Goal: Information Seeking & Learning: Understand process/instructions

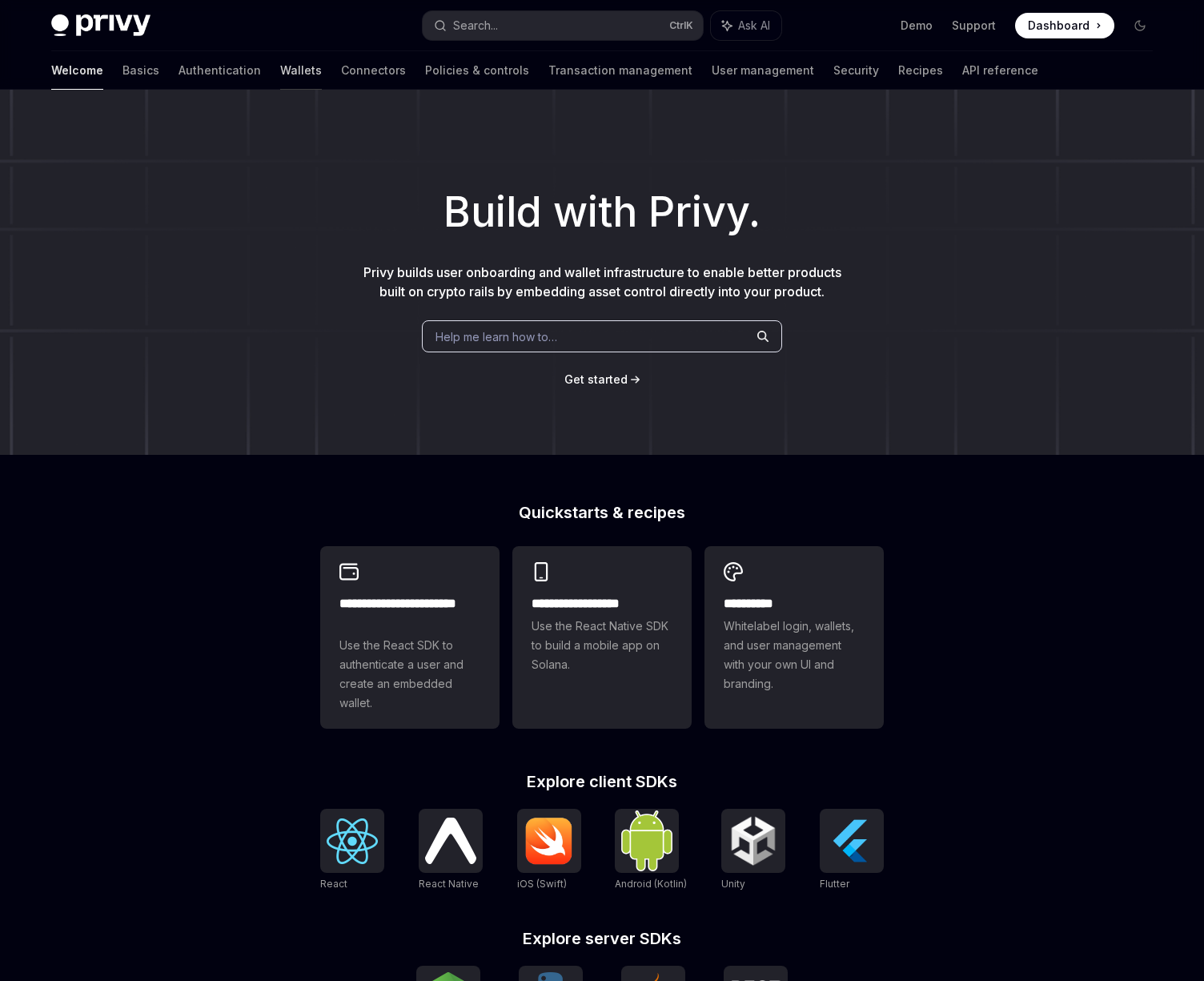
click at [280, 70] on link "Wallets" at bounding box center [301, 70] width 42 height 38
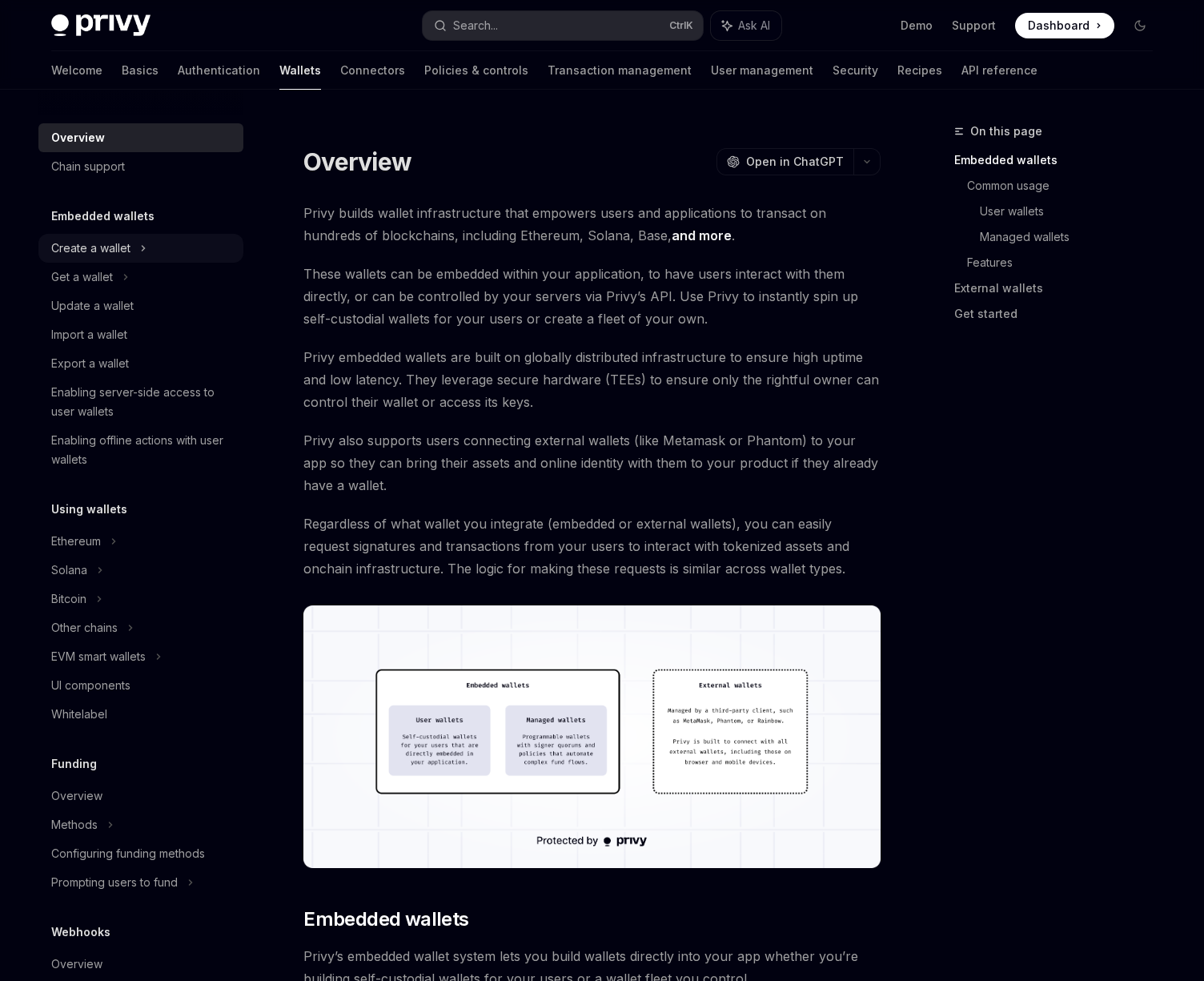
click at [104, 247] on div "Create a wallet" at bounding box center [90, 248] width 79 height 20
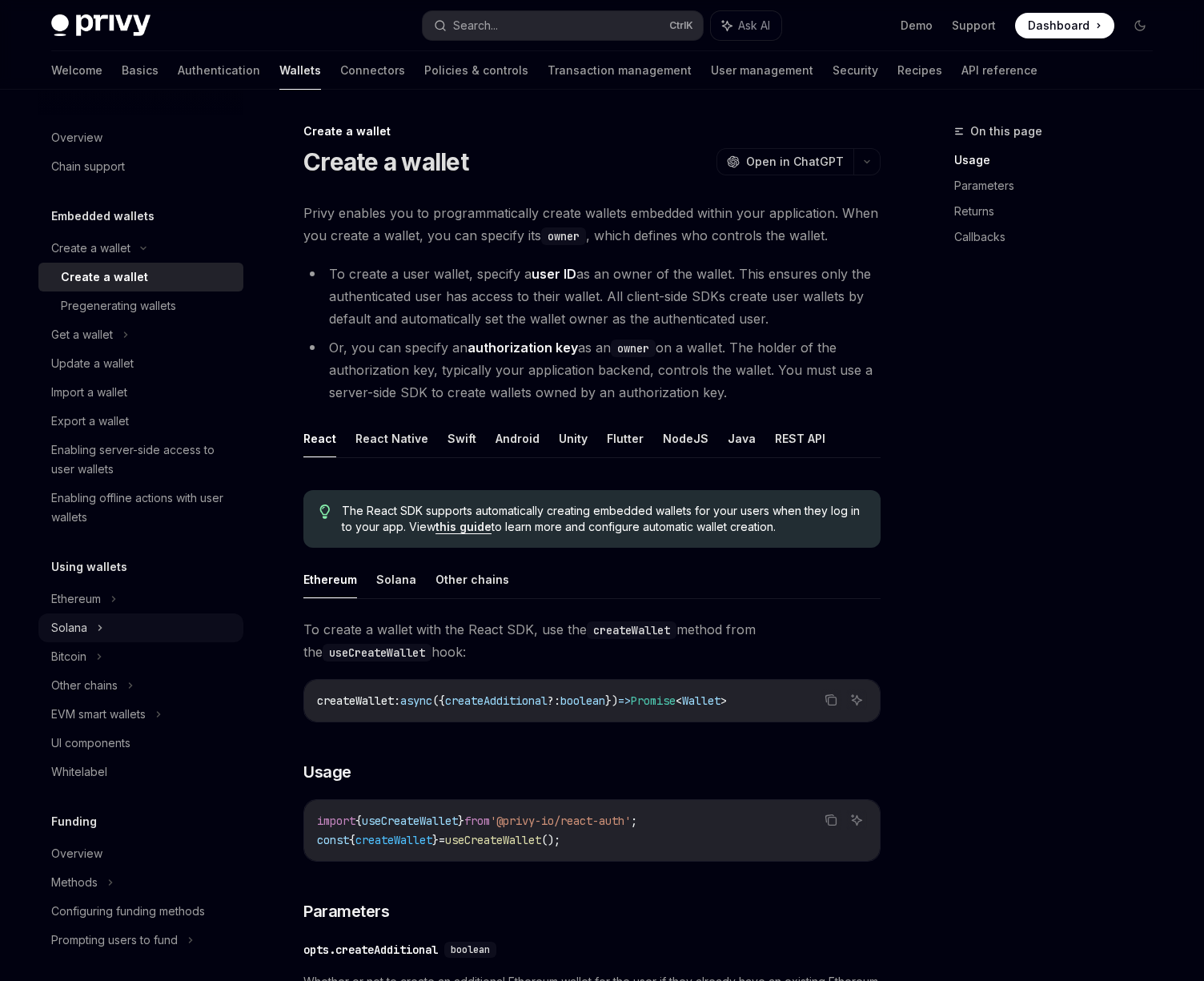
click at [108, 349] on div "Solana" at bounding box center [140, 334] width 205 height 29
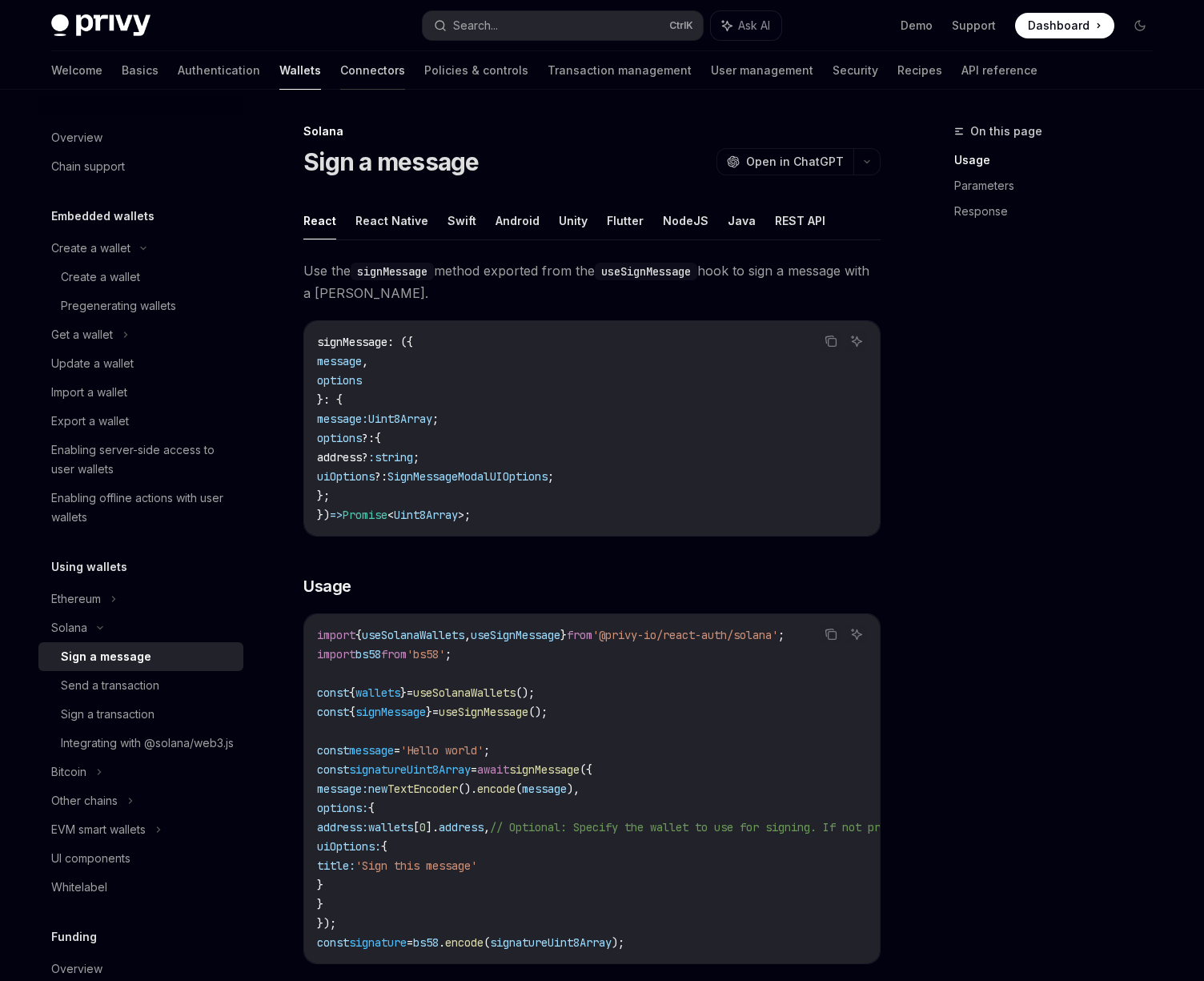
click at [340, 67] on link "Connectors" at bounding box center [372, 70] width 65 height 38
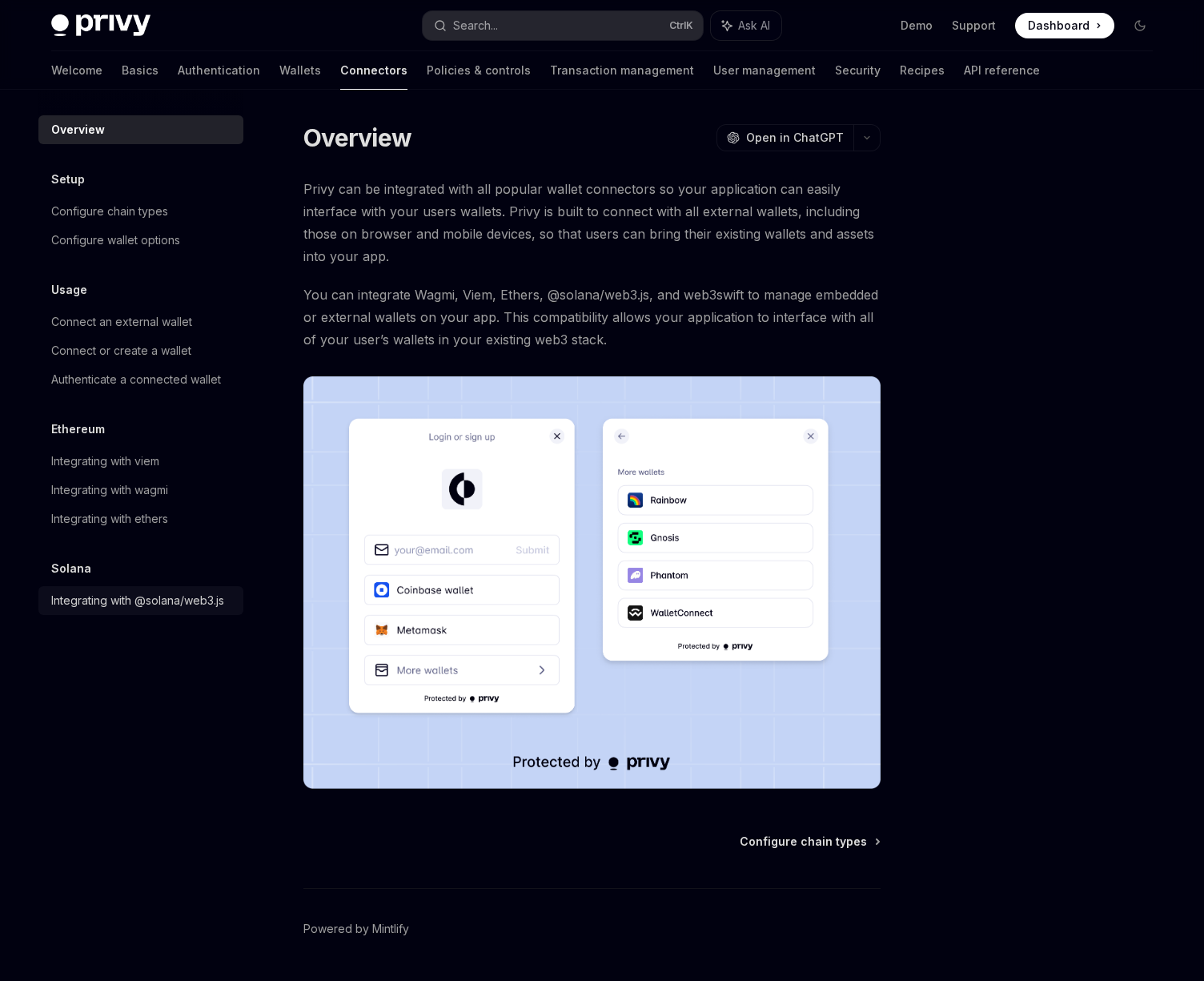
click at [86, 600] on div "Integrating with @solana/web3.js" at bounding box center [137, 601] width 173 height 20
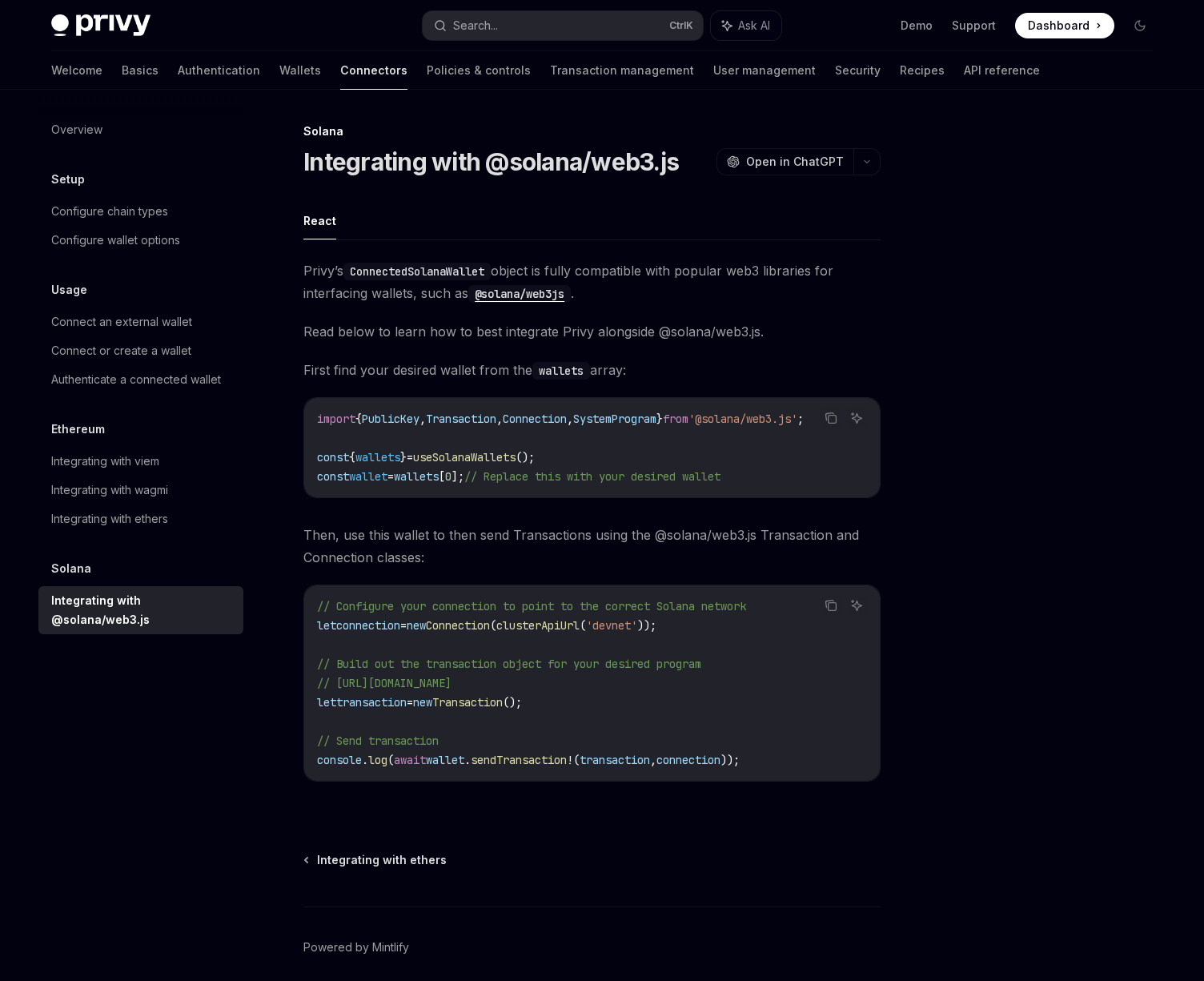
scroll to position [0, 27]
click at [500, 478] on span "// Replace this with your desired wallet" at bounding box center [592, 476] width 256 height 14
click at [365, 552] on span "Then, use this wallet to then send Transactions using the @solana/web3.js Trans…" at bounding box center [591, 546] width 577 height 45
drag, startPoint x: 367, startPoint y: 547, endPoint x: 644, endPoint y: 534, distance: 277.3
click at [644, 534] on span "Then, use this wallet to then send Transactions using the @solana/web3.js Trans…" at bounding box center [591, 546] width 577 height 45
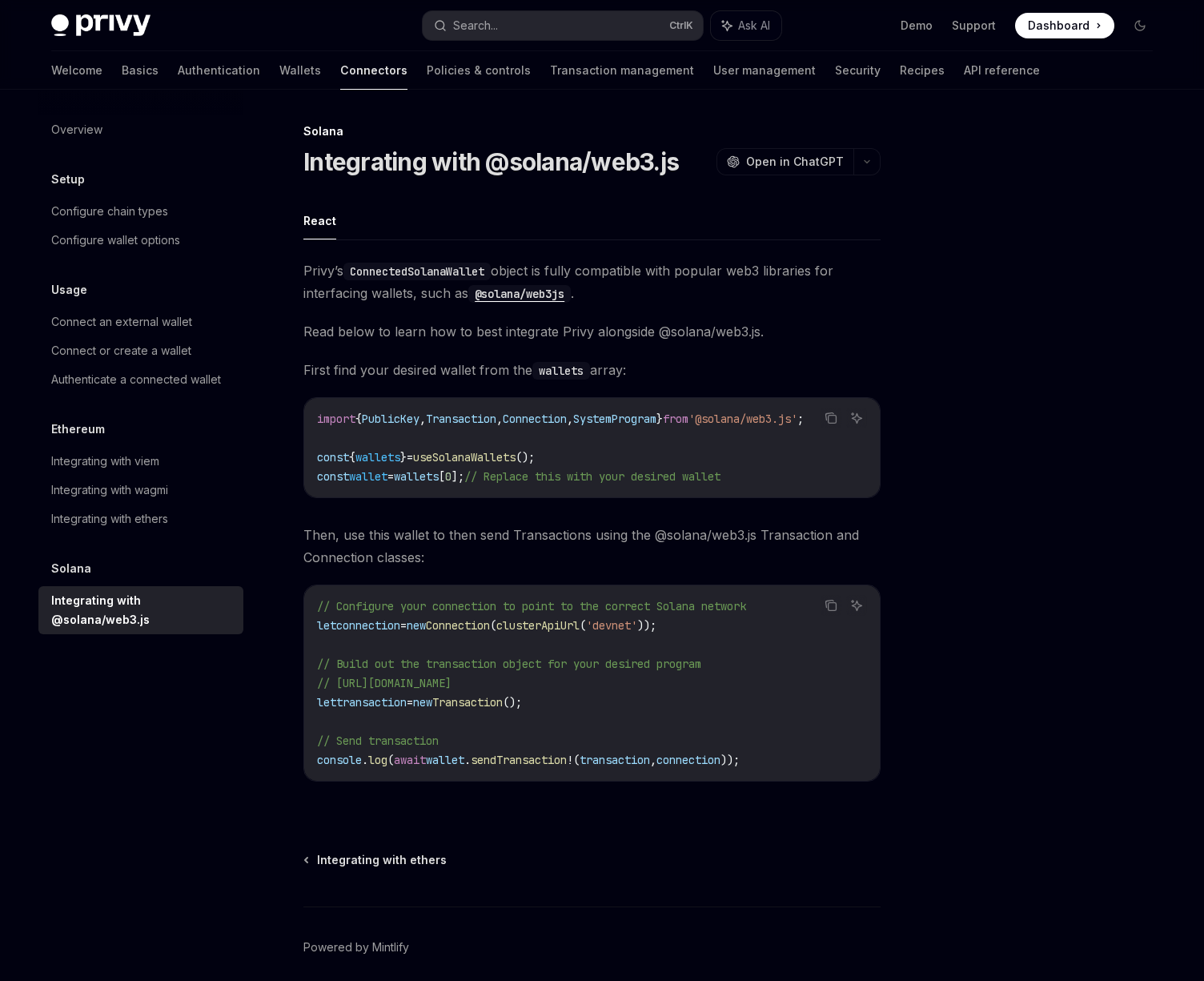
click at [530, 564] on span "Then, use this wallet to then send Transactions using the @solana/web3.js Trans…" at bounding box center [591, 546] width 577 height 45
click at [168, 502] on link "Integrating with wagmi" at bounding box center [140, 490] width 205 height 29
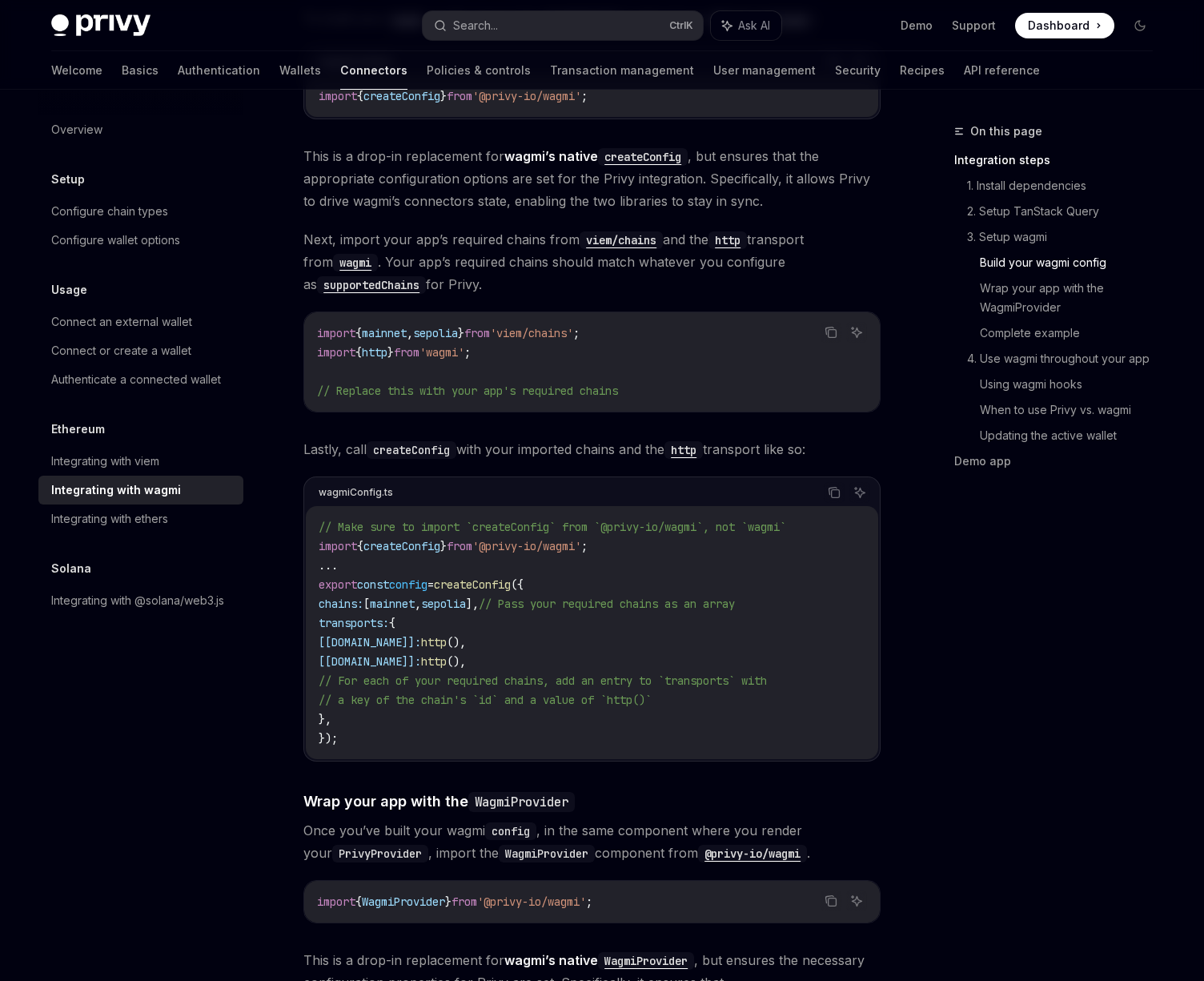
scroll to position [2019, 0]
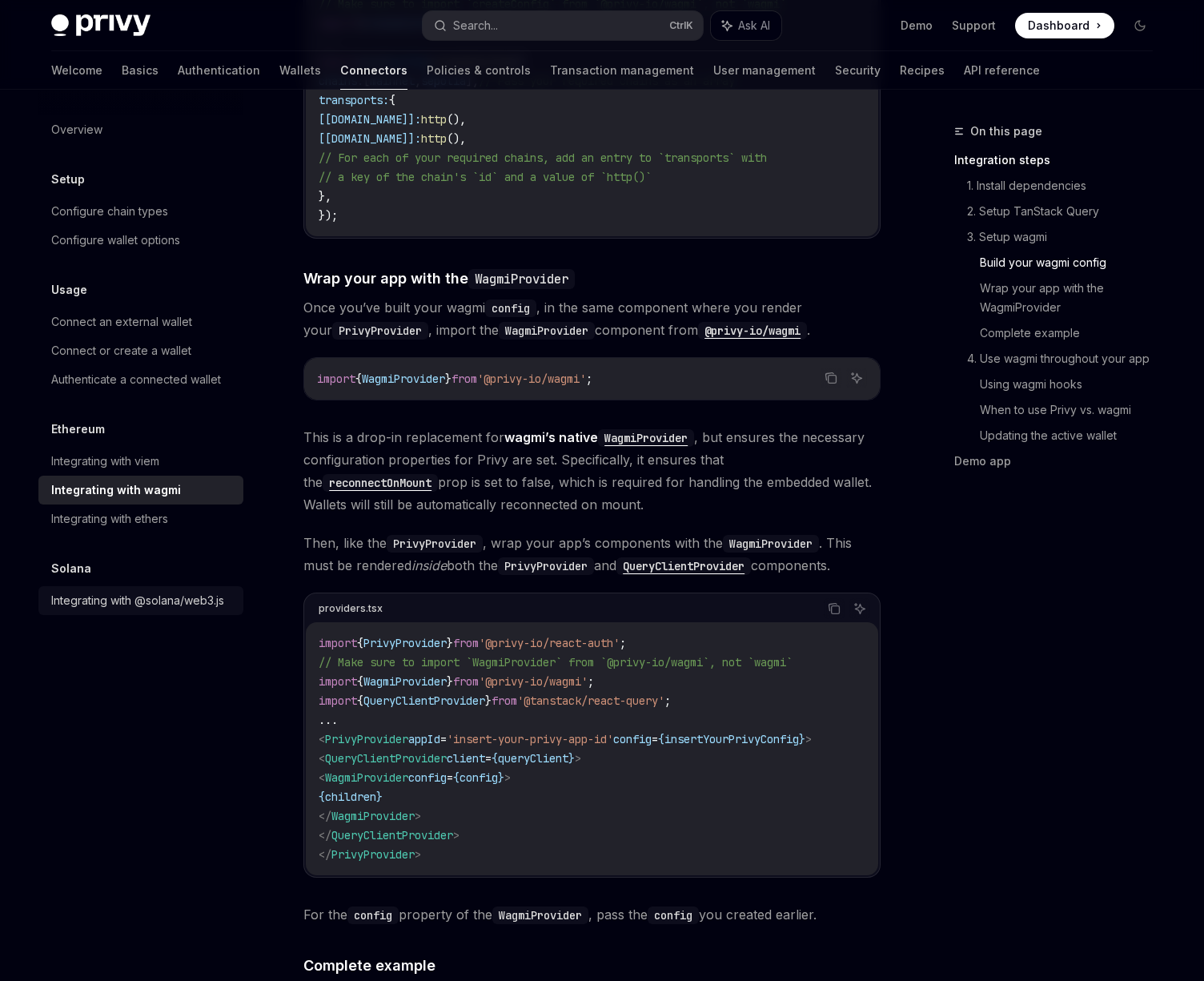
click at [141, 592] on div "Integrating with @solana/web3.js" at bounding box center [137, 601] width 173 height 20
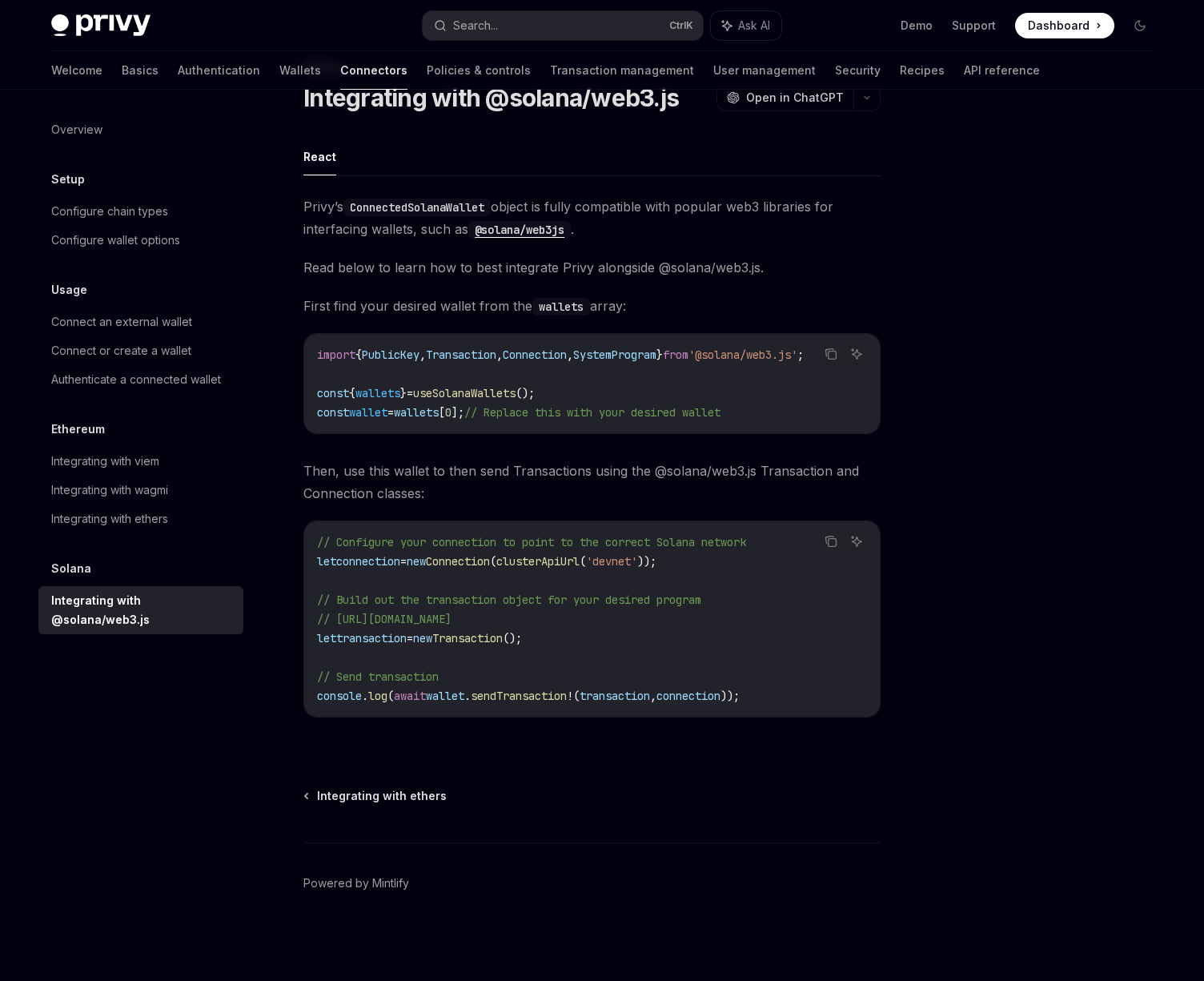
click at [371, 565] on span "connection" at bounding box center [368, 561] width 64 height 14
click at [543, 563] on span "clusterApiUrl" at bounding box center [538, 561] width 83 height 14
click at [474, 569] on code "// Configure your connection to point to the correct Solana network let connect…" at bounding box center [592, 619] width 550 height 173
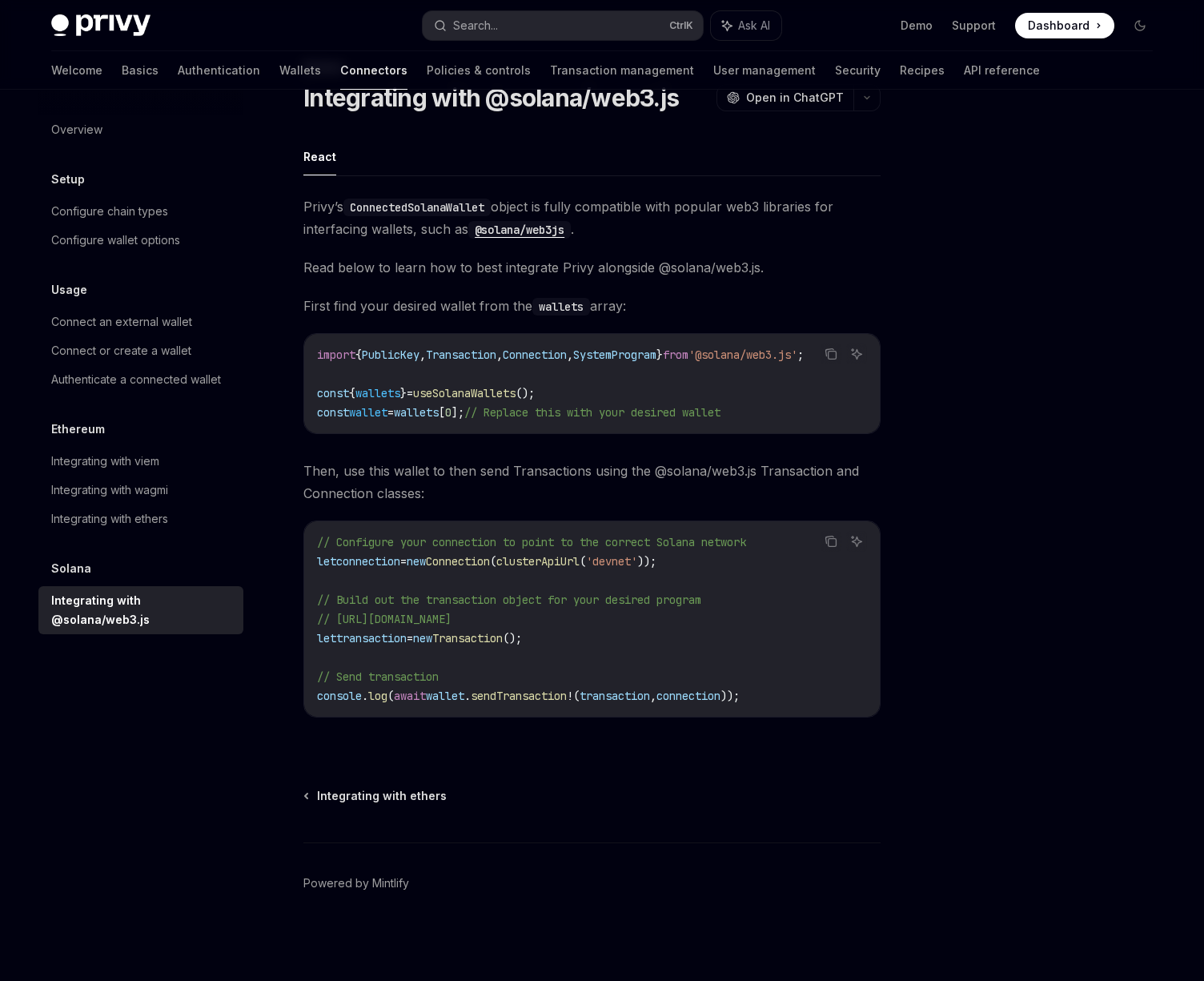
drag, startPoint x: 394, startPoint y: 626, endPoint x: 692, endPoint y: 623, distance: 298.0
click at [692, 623] on code "// Configure your connection to point to the correct Solana network let connect…" at bounding box center [592, 619] width 550 height 173
drag, startPoint x: 692, startPoint y: 623, endPoint x: 590, endPoint y: 635, distance: 102.7
click at [840, 631] on code "// Configure your connection to point to the correct Solana network let connect…" at bounding box center [592, 619] width 550 height 173
click at [393, 656] on code "// Configure your connection to point to the correct Solana network let connect…" at bounding box center [592, 619] width 550 height 173
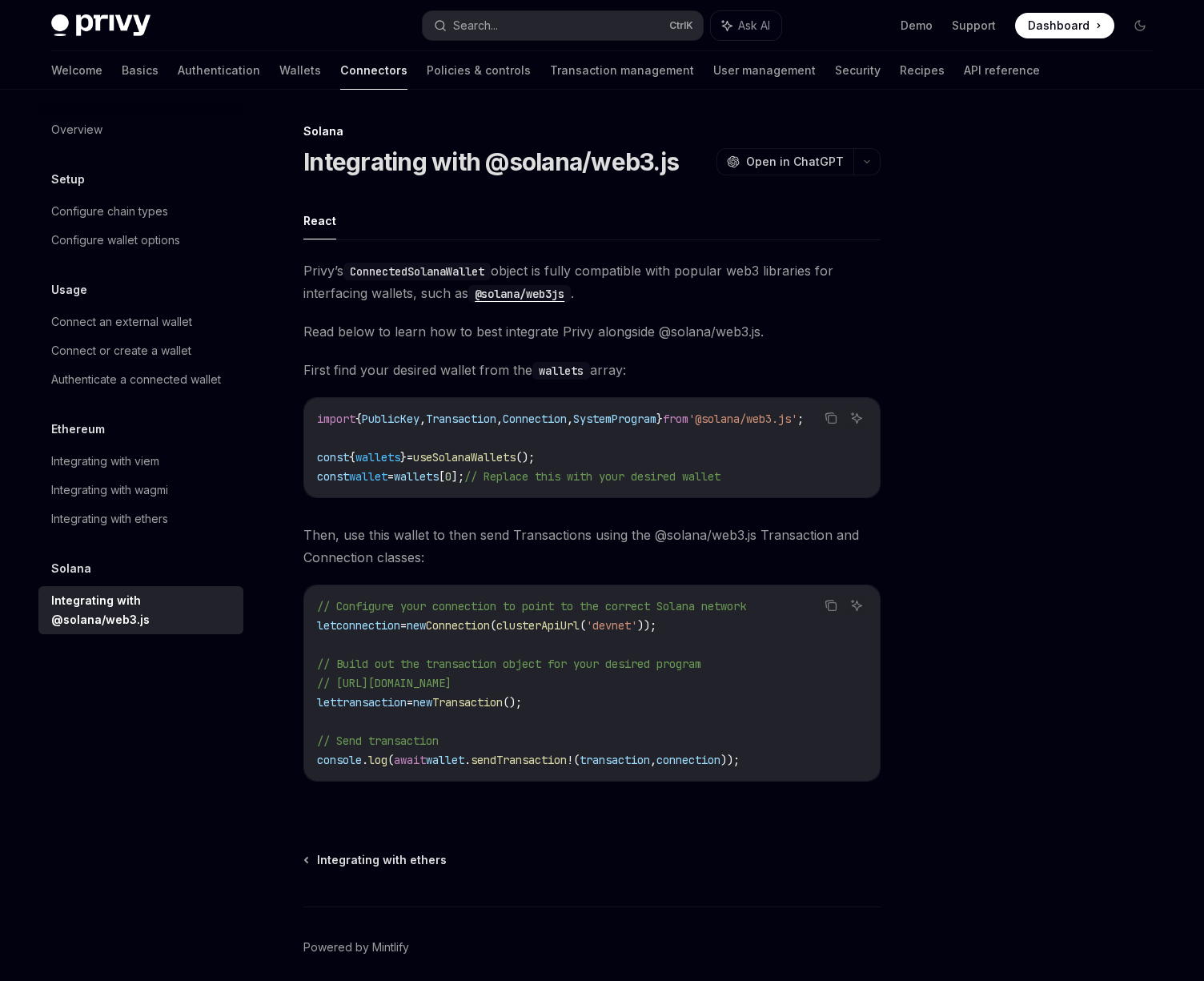
scroll to position [0, 0]
click at [559, 330] on span "Read below to learn how to best integrate Privy alongside @solana/web3.js." at bounding box center [591, 331] width 577 height 22
click at [137, 200] on link "Configure chain types" at bounding box center [140, 211] width 205 height 29
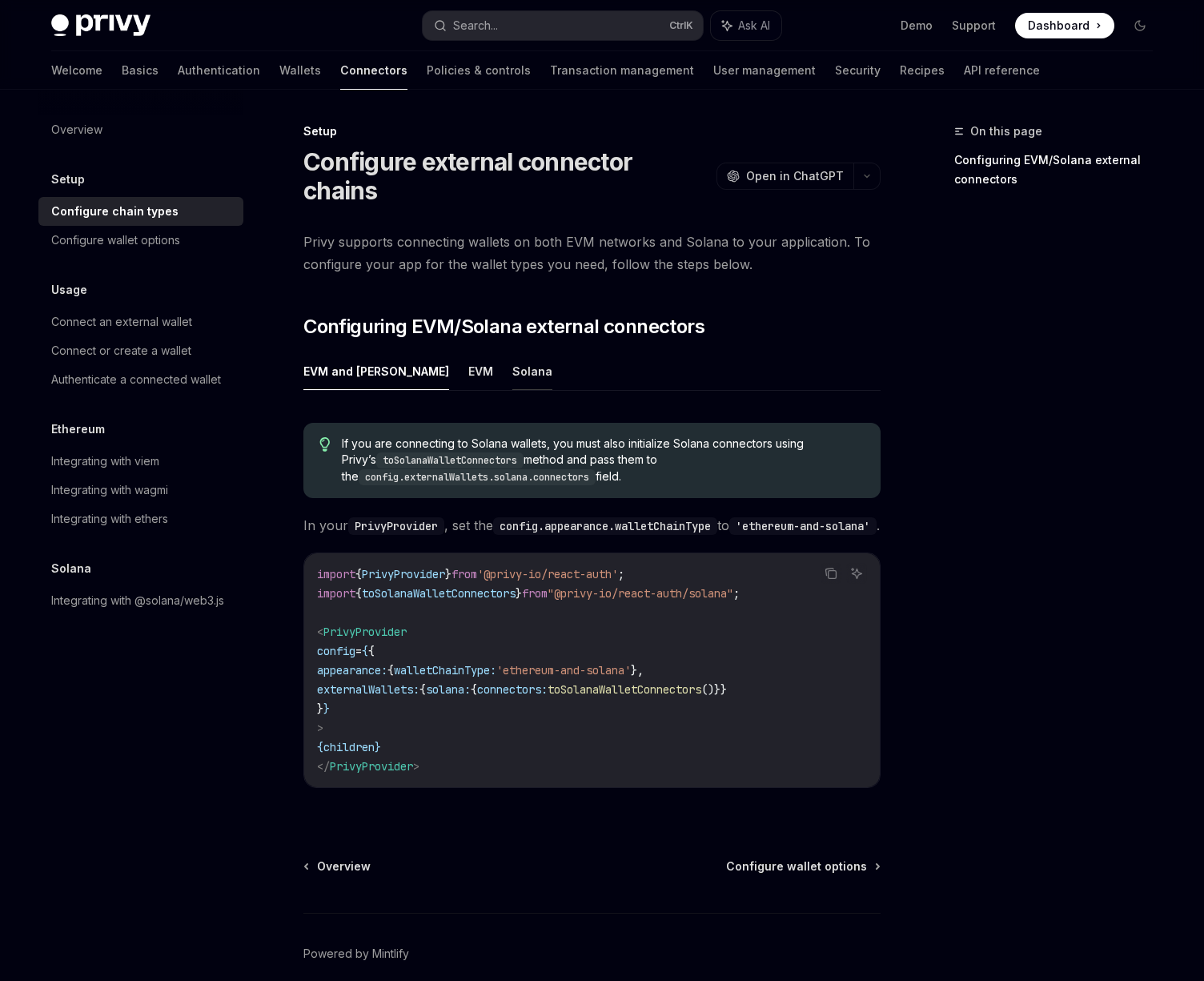
click at [512, 376] on button "Solana" at bounding box center [532, 371] width 40 height 37
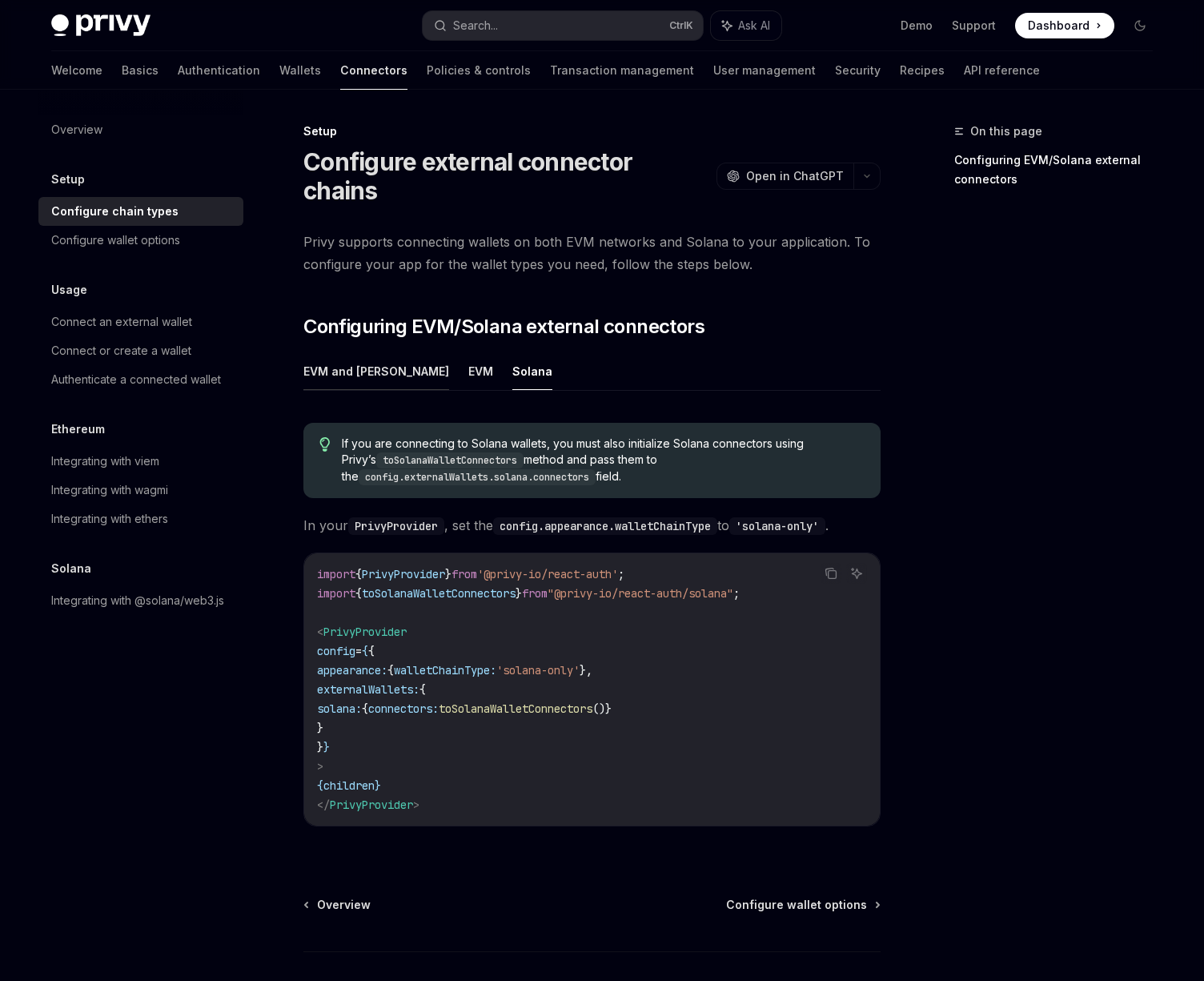
click at [324, 371] on button "EVM and [PERSON_NAME]" at bounding box center [376, 371] width 145 height 37
type textarea "*"
